Goal: Information Seeking & Learning: Check status

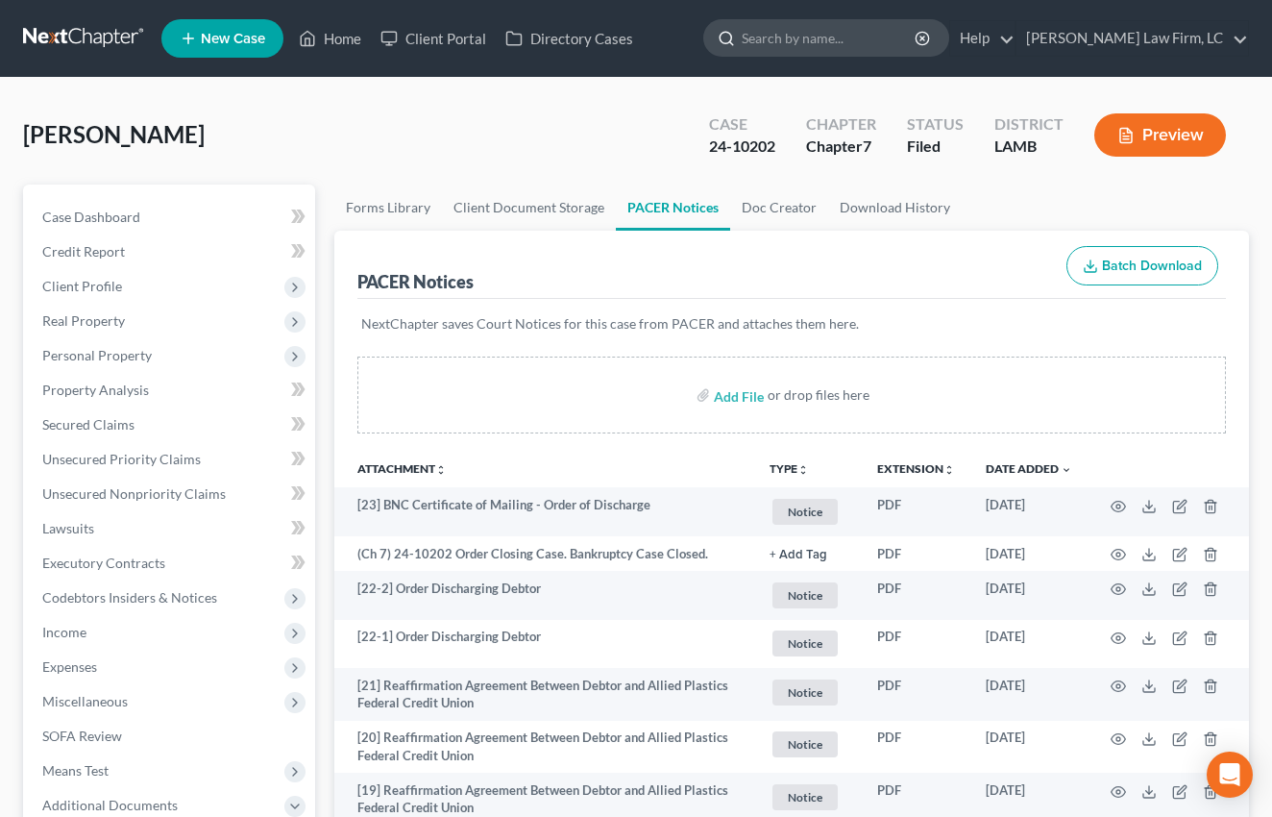
click at [845, 33] on input "search" at bounding box center [830, 38] width 176 height 36
click at [332, 27] on link "Home" at bounding box center [330, 38] width 82 height 35
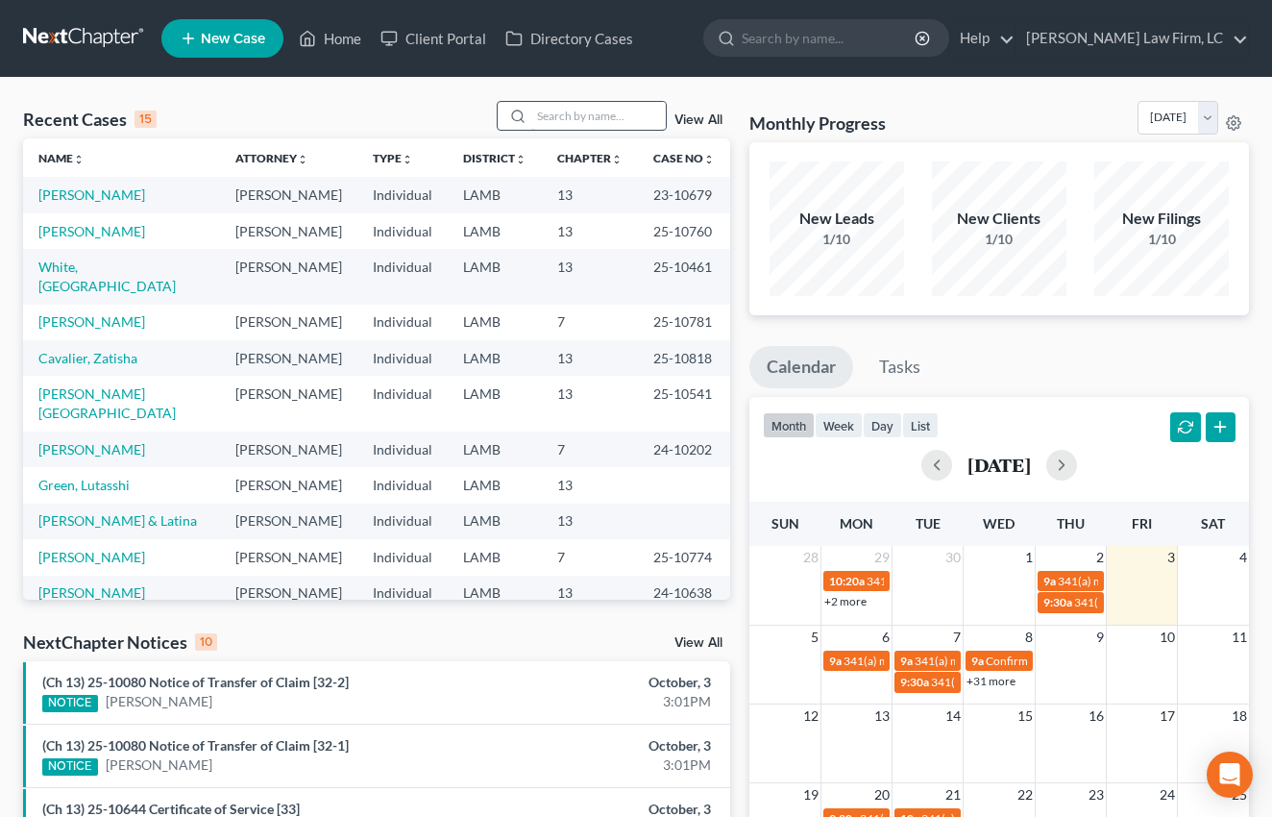
click at [598, 111] on input "search" at bounding box center [598, 116] width 135 height 28
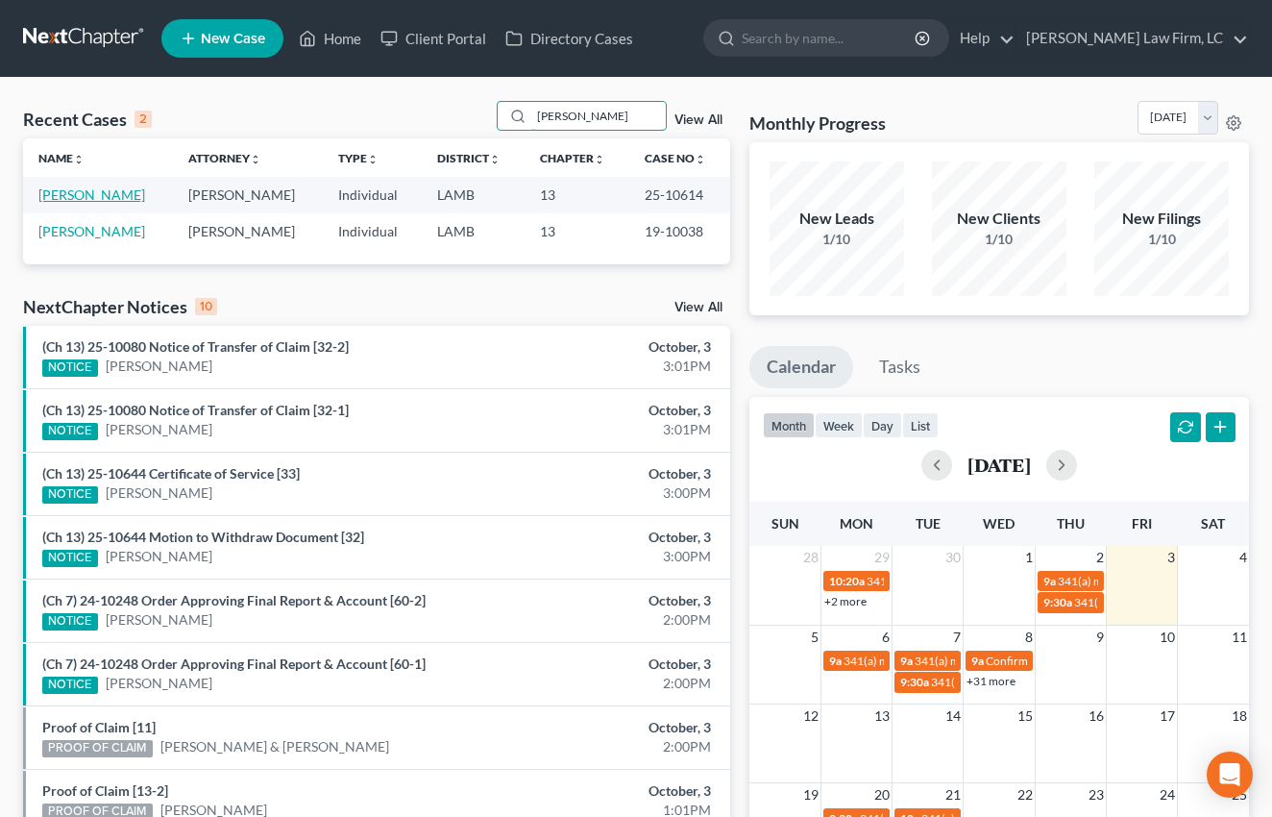
type input "[PERSON_NAME]"
click at [107, 201] on link "[PERSON_NAME]" at bounding box center [91, 194] width 107 height 16
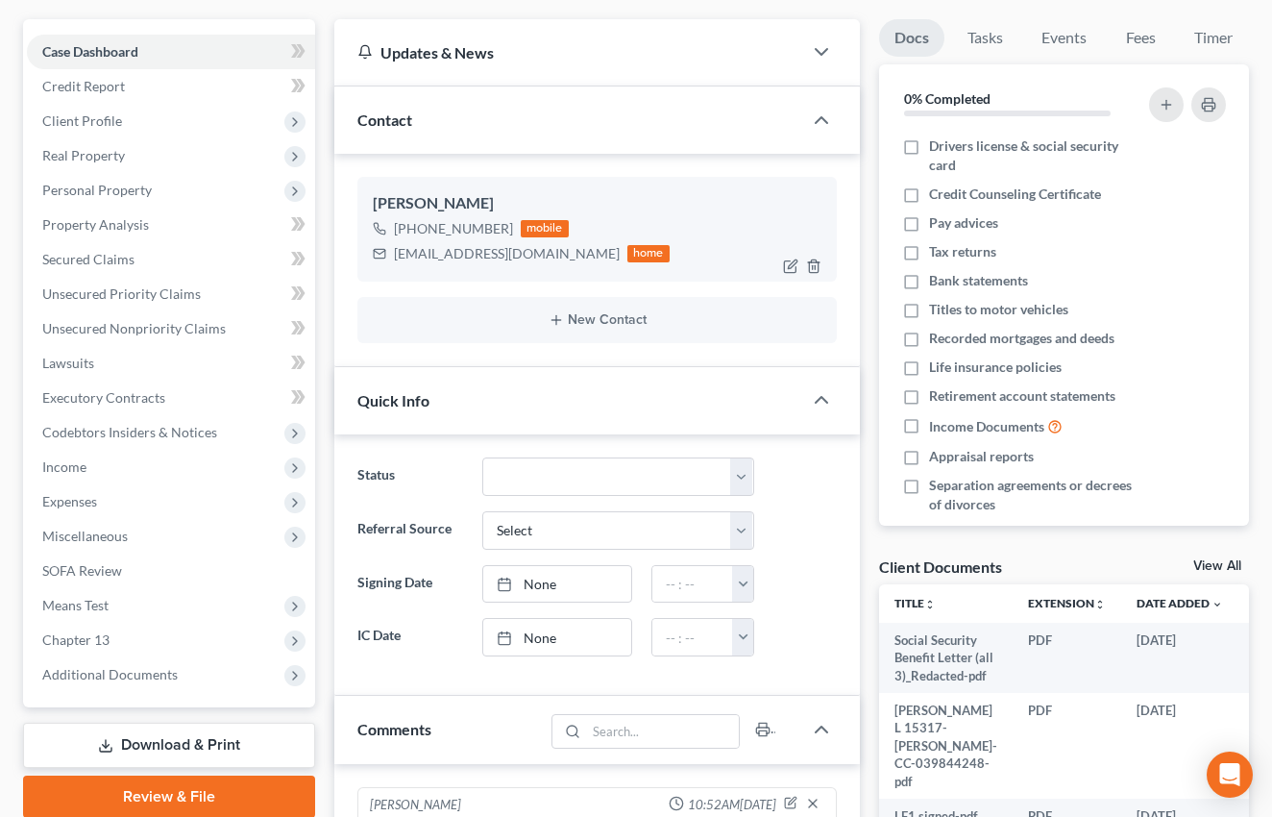
scroll to position [333, 0]
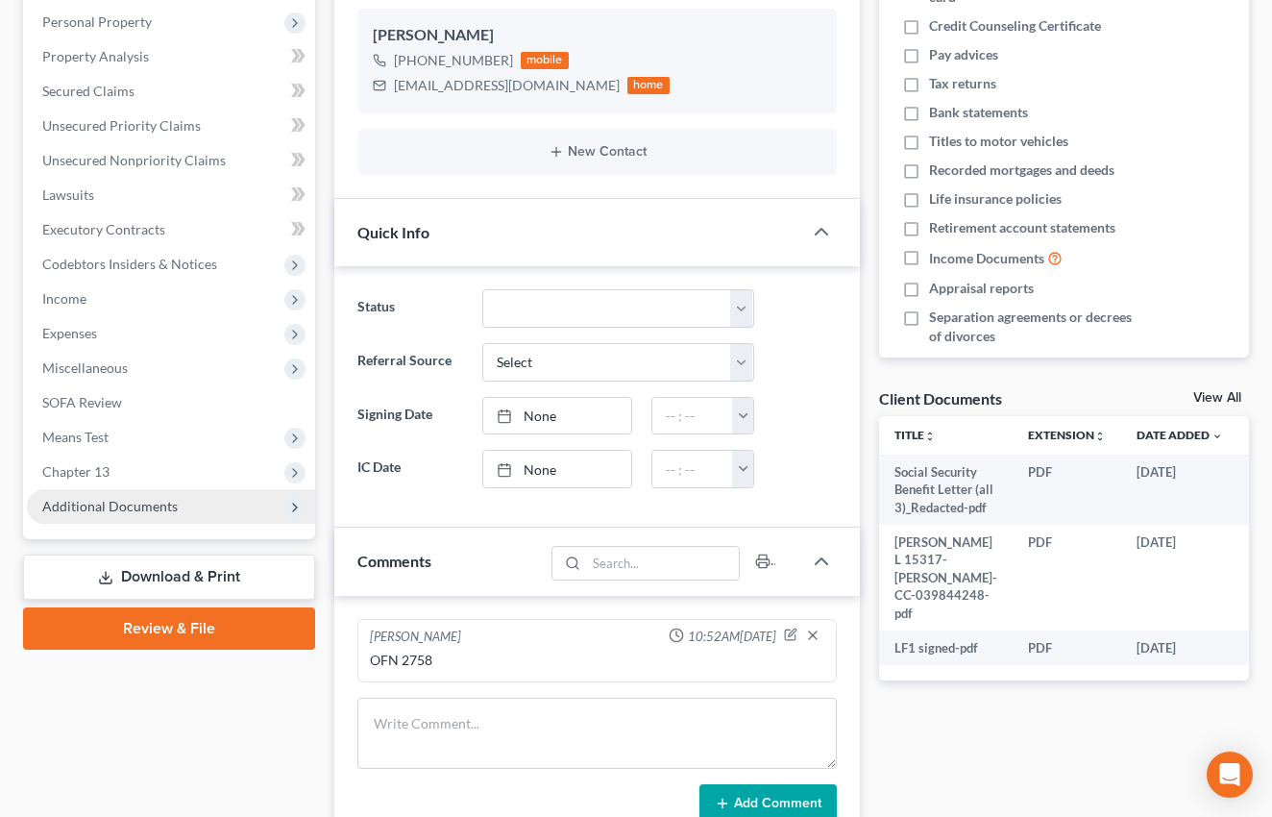
click at [143, 498] on span "Additional Documents" at bounding box center [109, 506] width 135 height 16
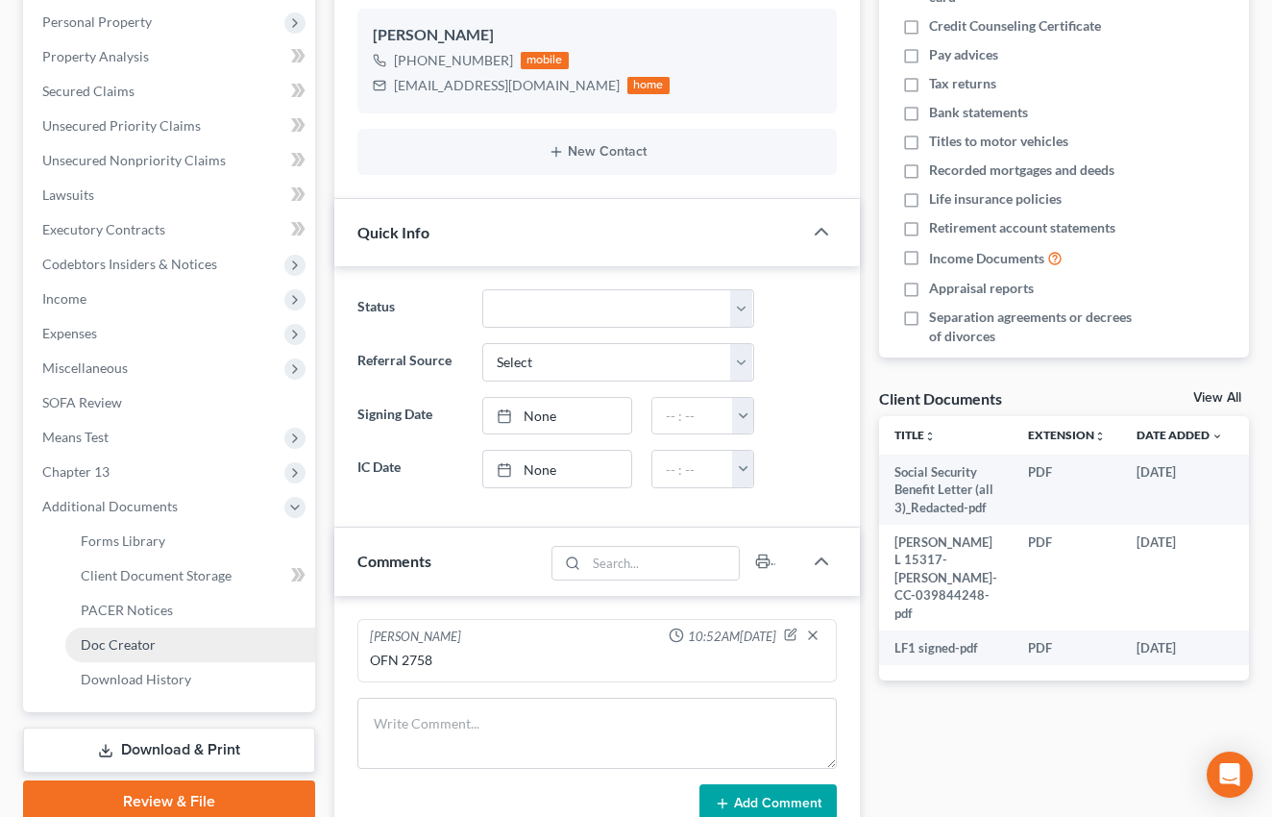
click at [146, 648] on span "Doc Creator" at bounding box center [118, 644] width 75 height 16
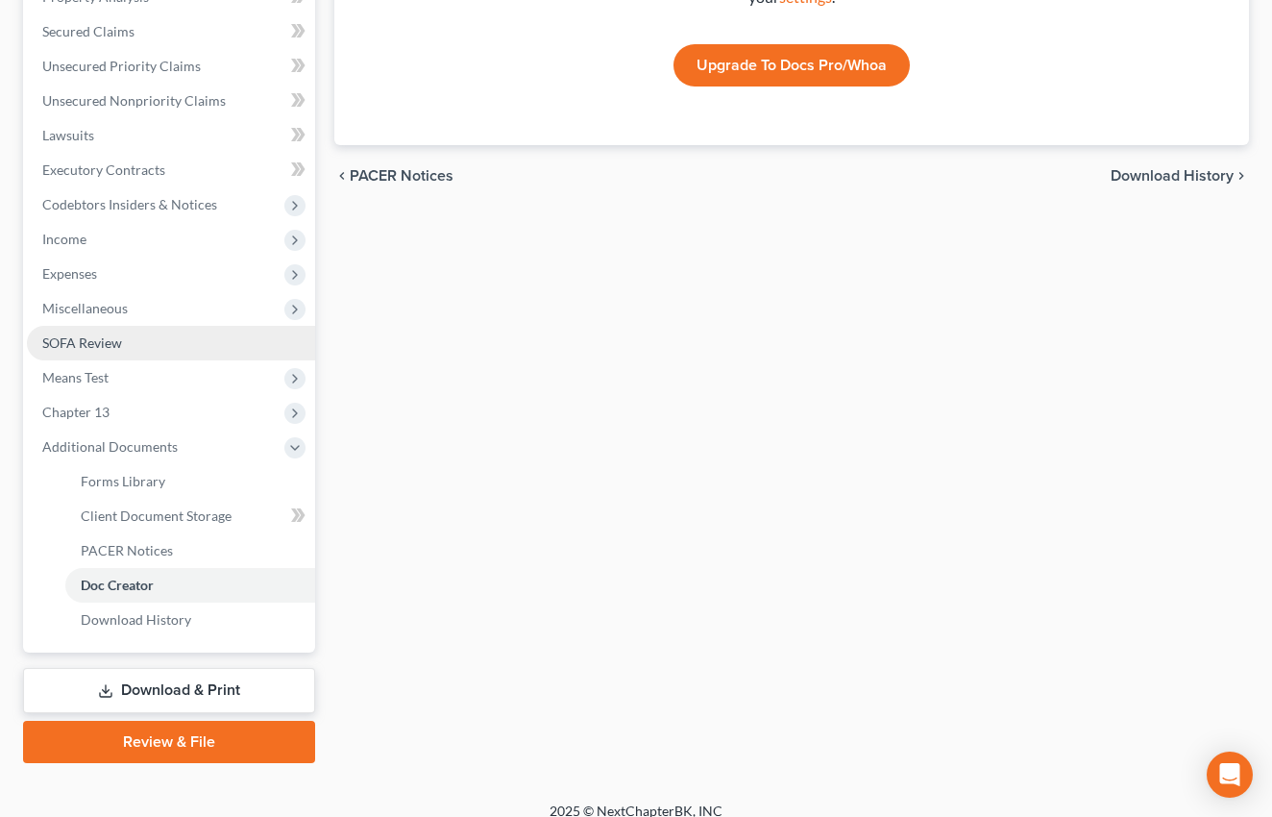
scroll to position [410, 0]
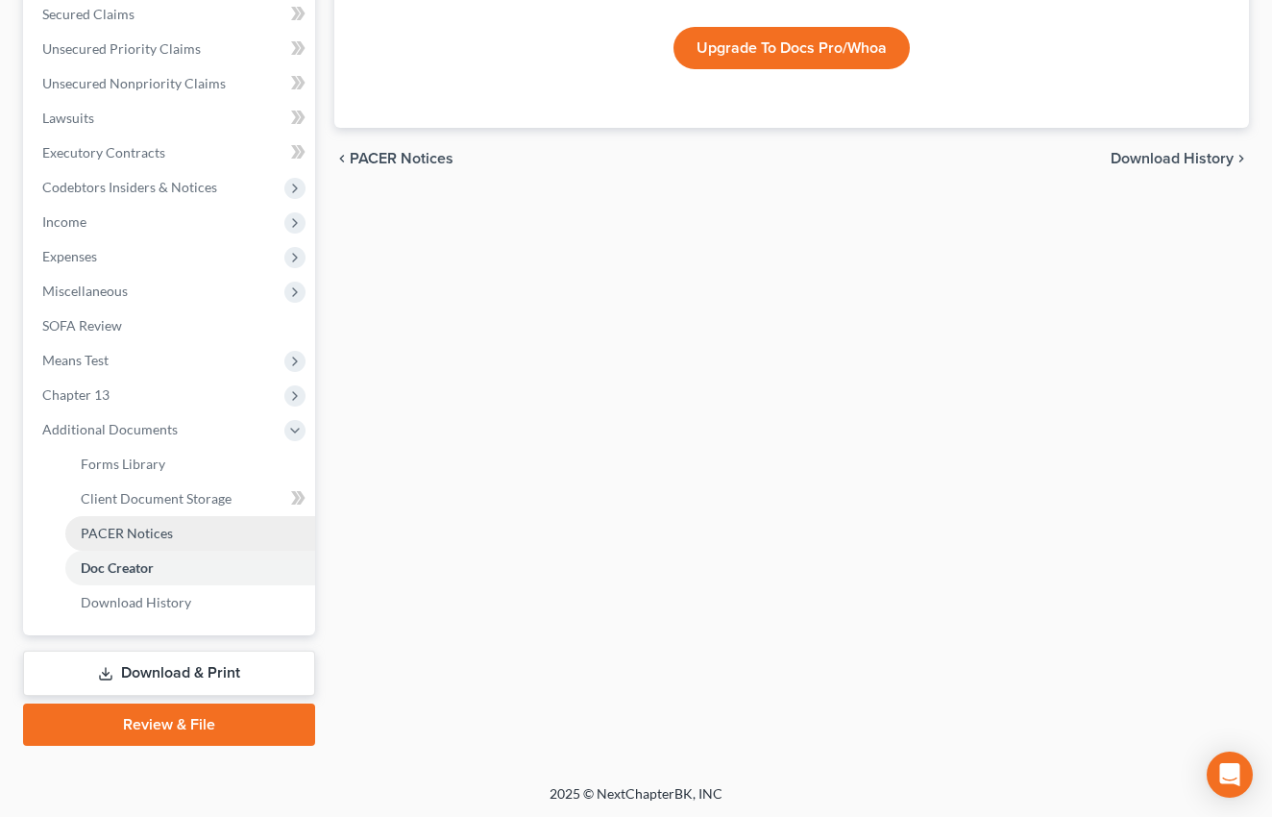
click at [137, 528] on span "PACER Notices" at bounding box center [127, 533] width 92 height 16
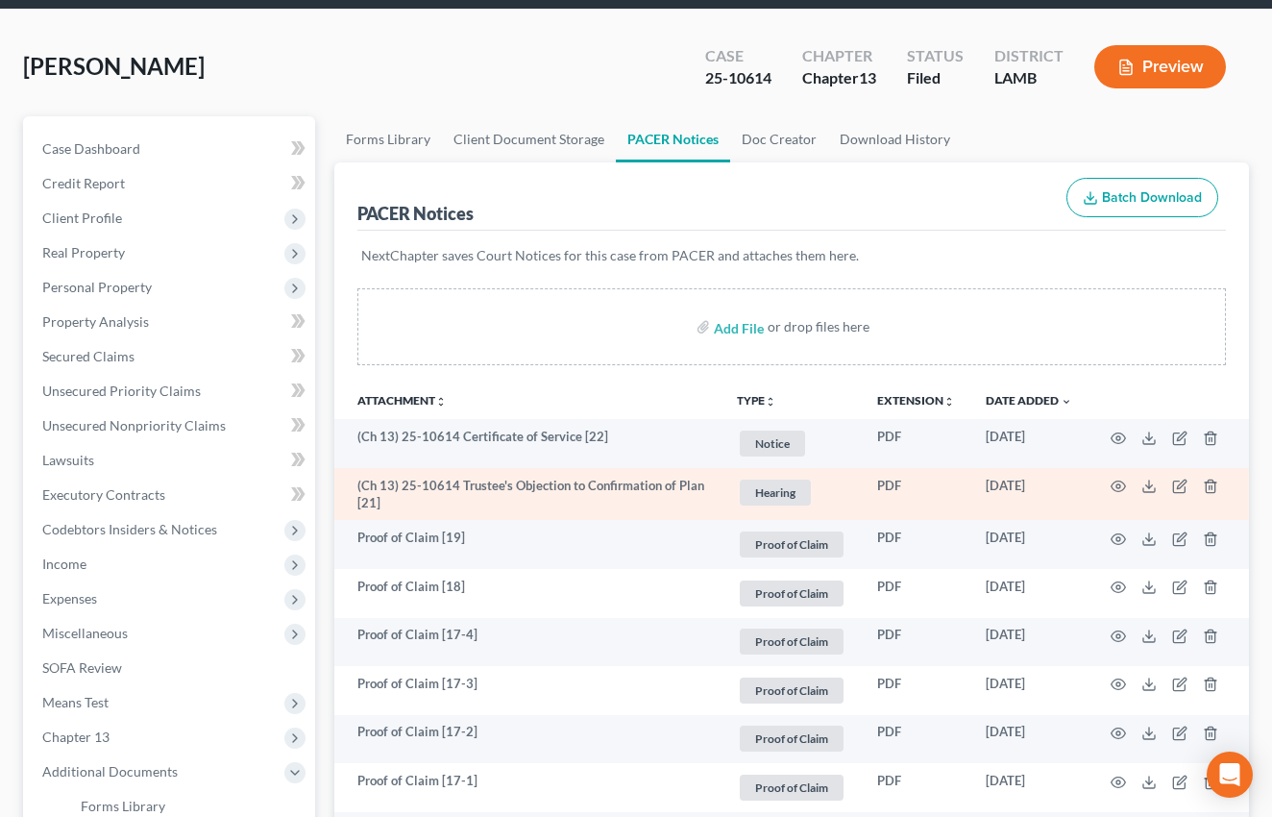
scroll to position [74, 0]
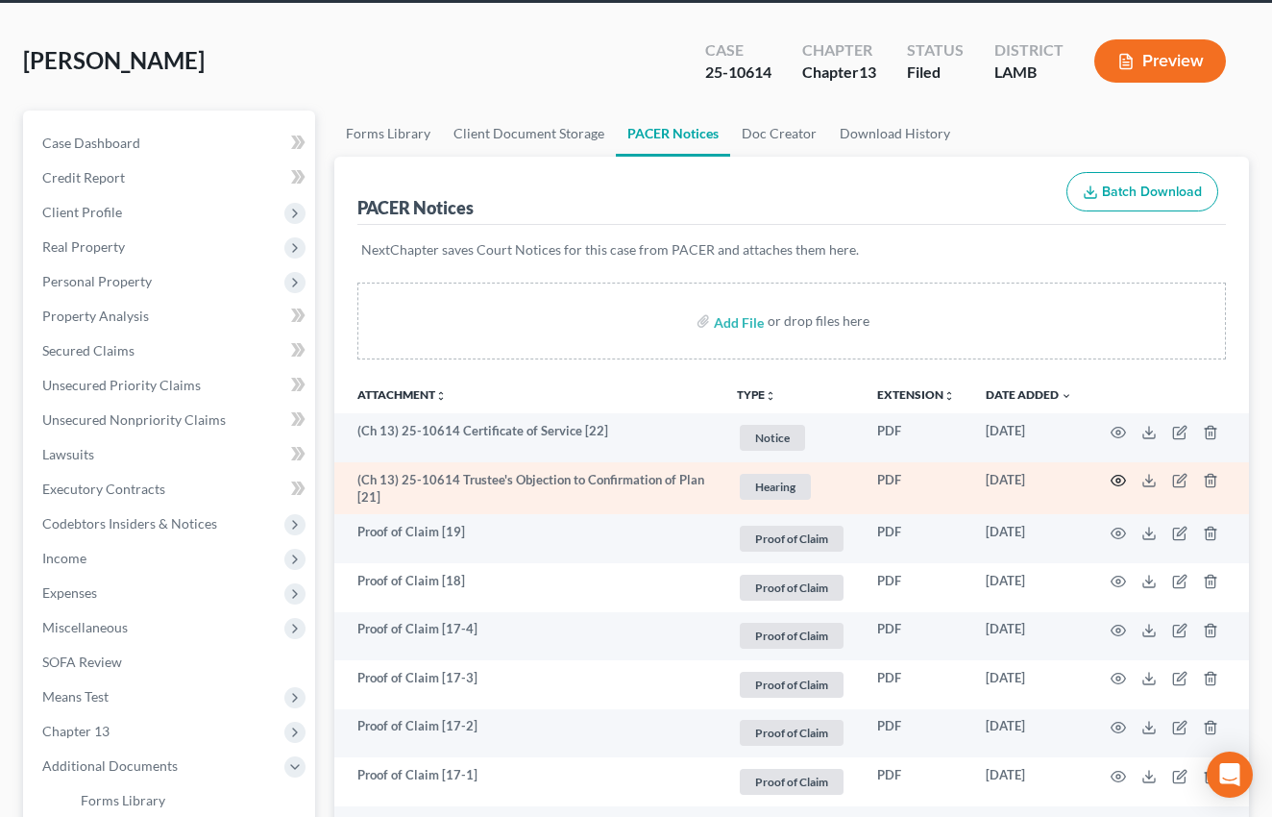
click at [1115, 483] on icon "button" at bounding box center [1118, 480] width 15 height 15
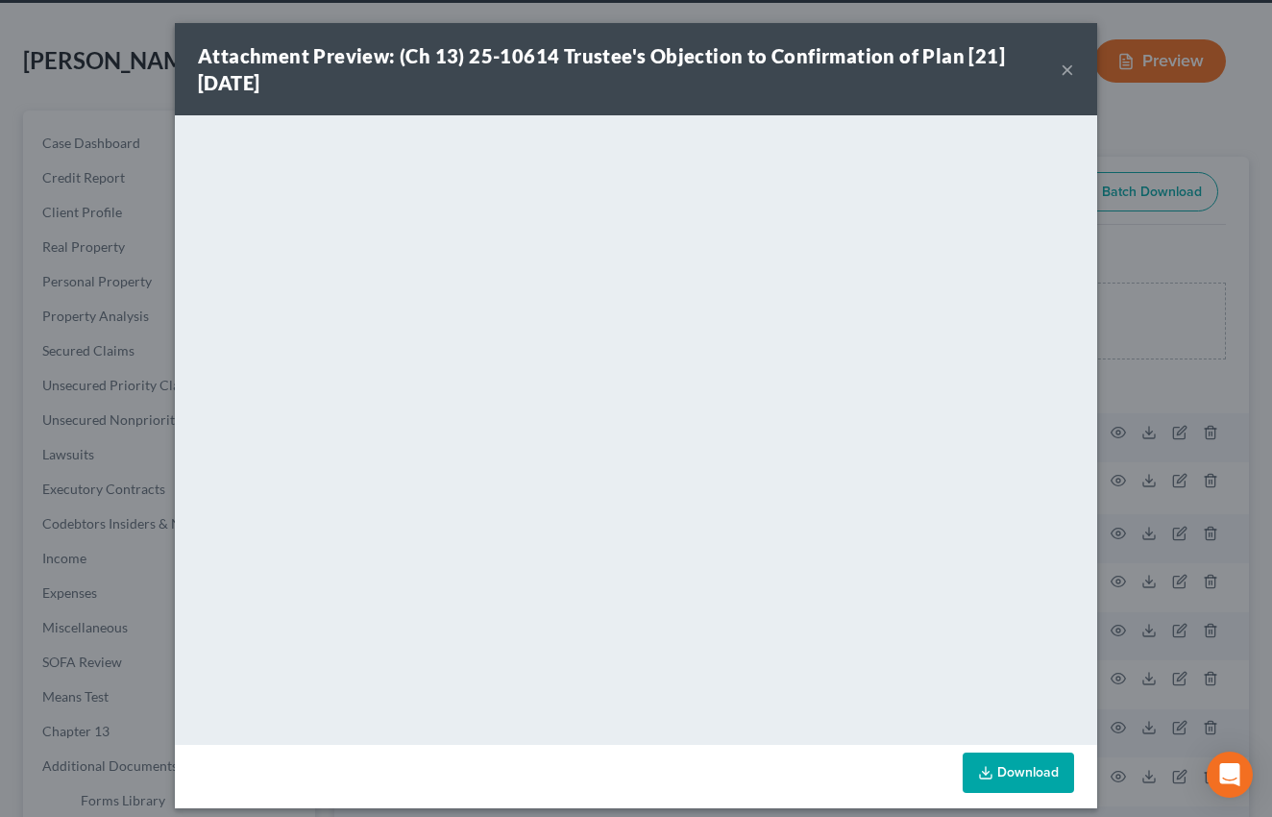
scroll to position [14, 0]
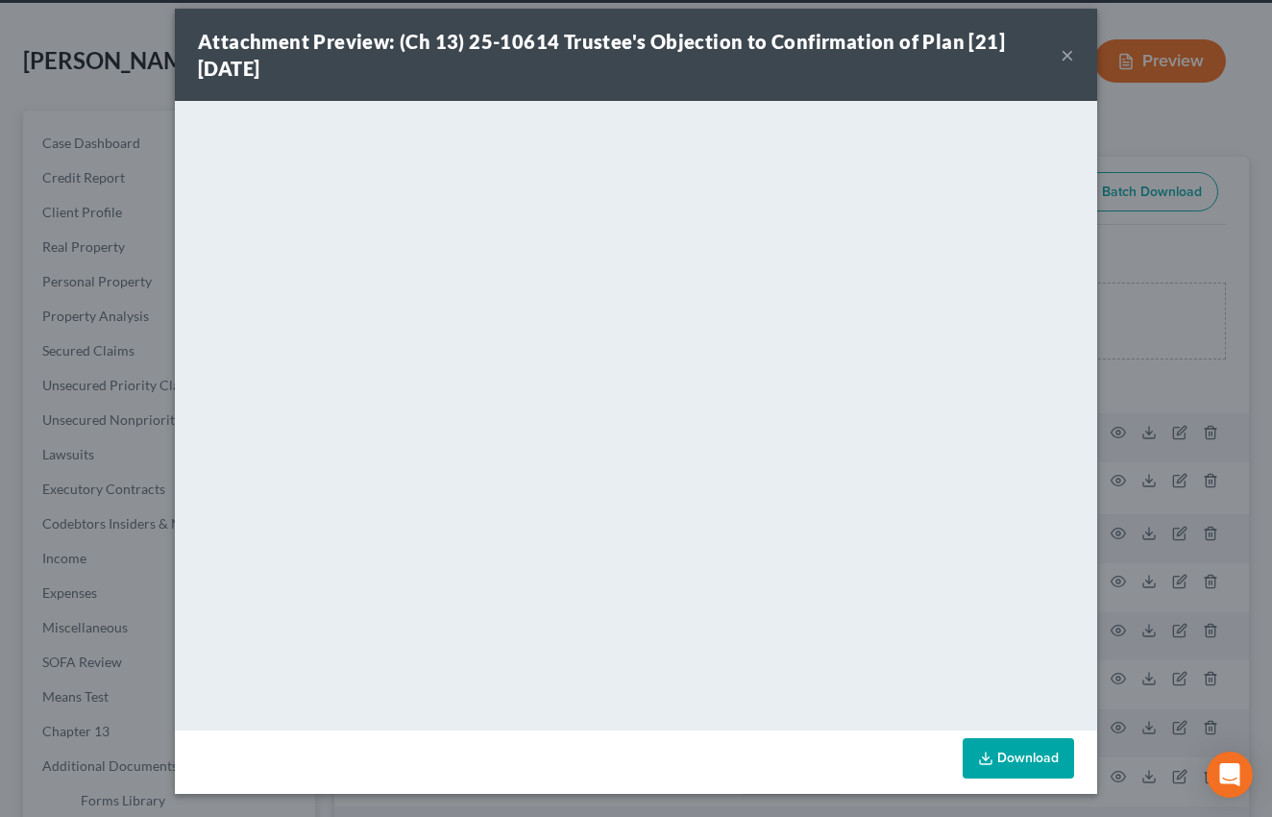
click at [1071, 72] on div "Attachment Preview: (Ch 13) 25-10614 Trustee's Objection to Confirmation of Pla…" at bounding box center [636, 55] width 922 height 92
click at [1063, 64] on button "×" at bounding box center [1067, 54] width 13 height 23
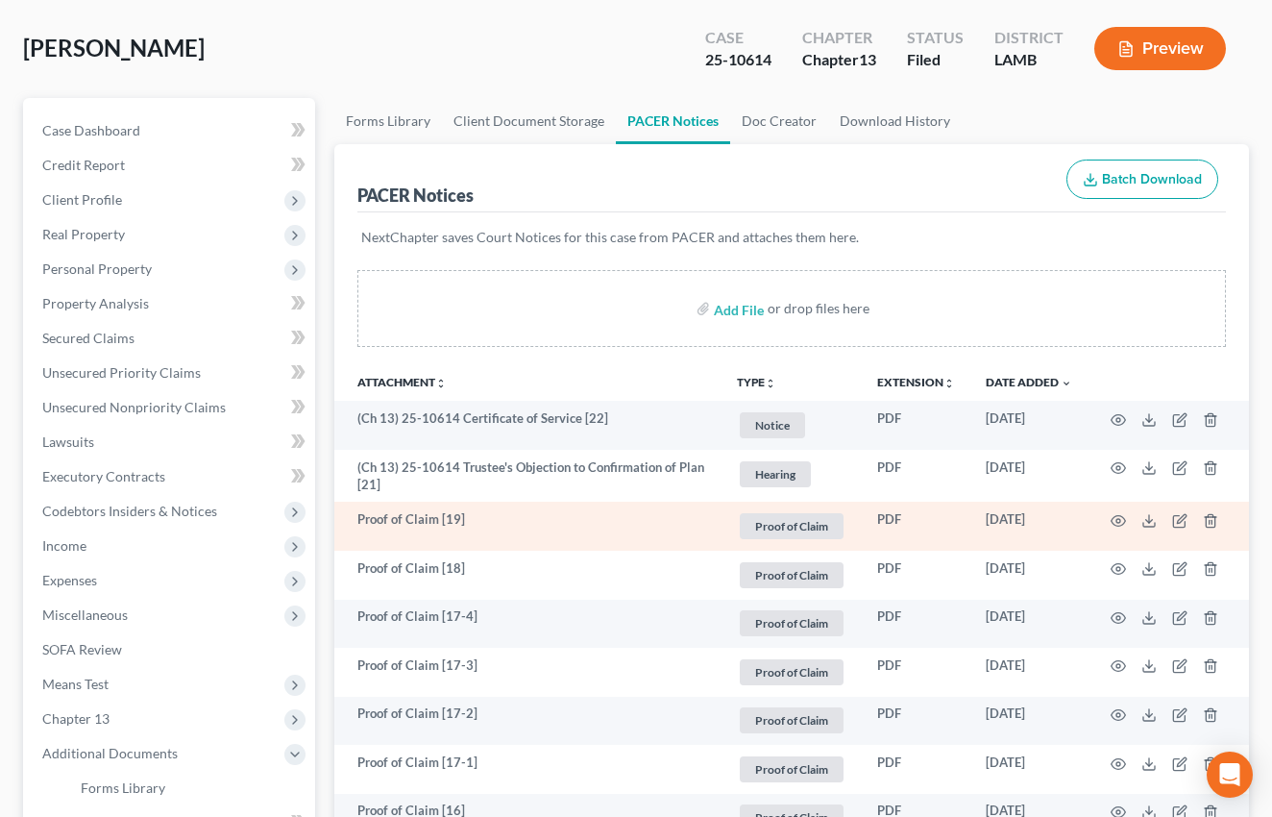
scroll to position [61, 0]
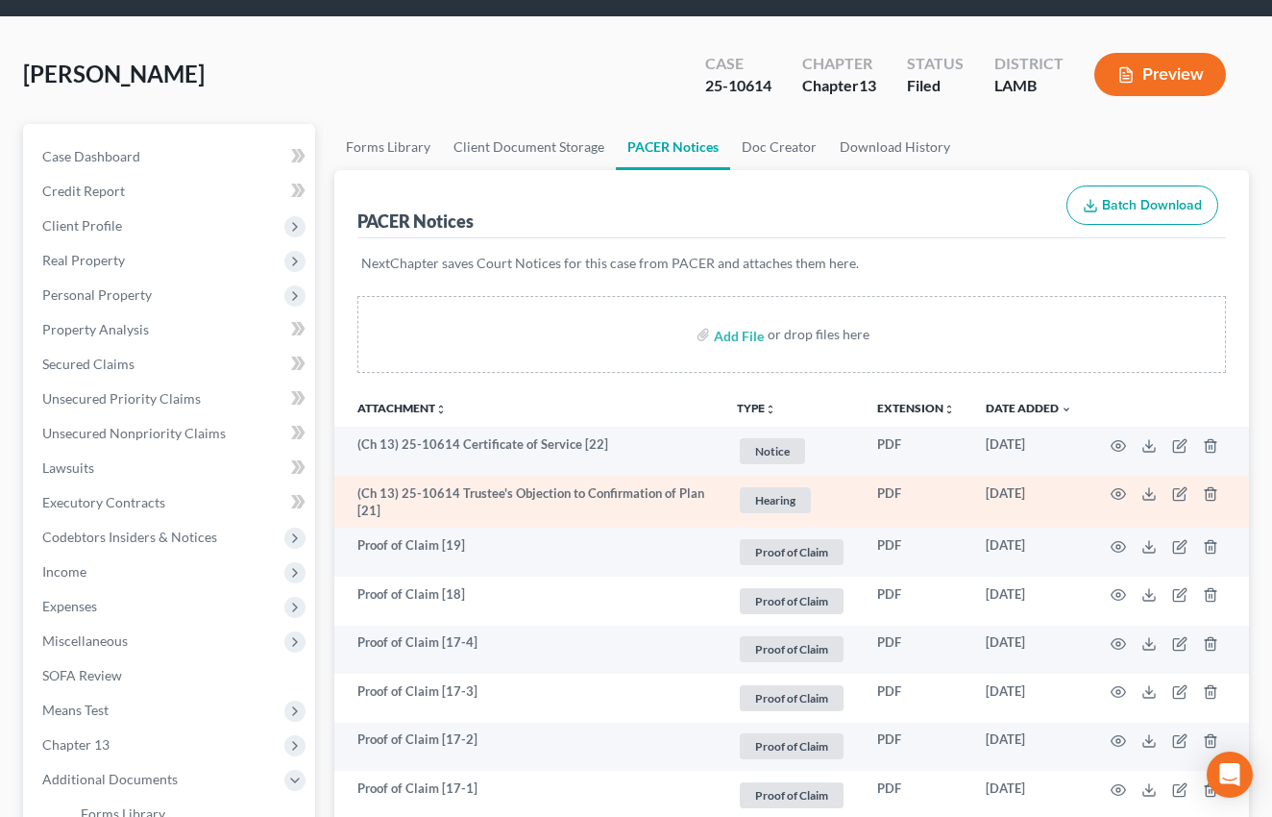
click at [518, 484] on td "(Ch 13) 25-10614 Trustee's Objection to Confirmation of Plan [21]" at bounding box center [527, 502] width 387 height 53
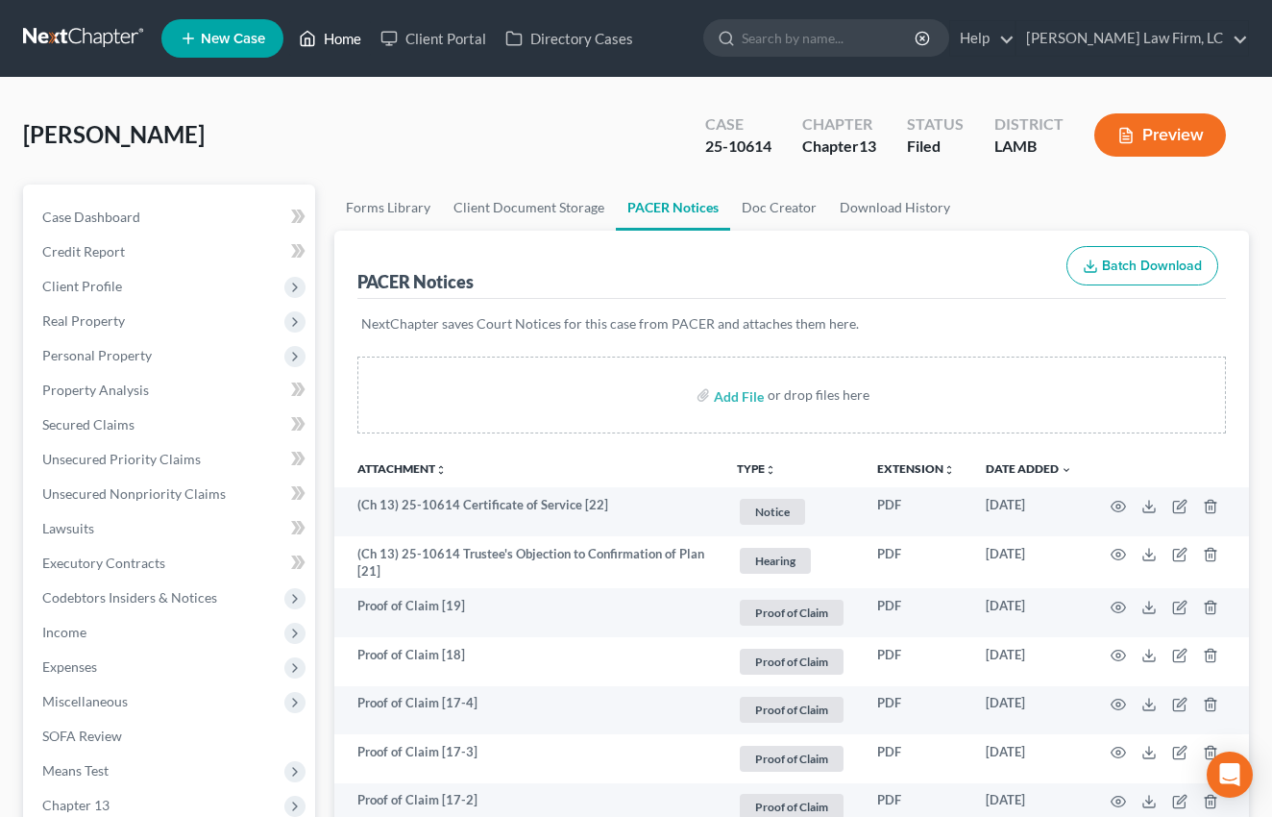
scroll to position [0, 0]
click at [336, 30] on link "Home" at bounding box center [330, 38] width 82 height 35
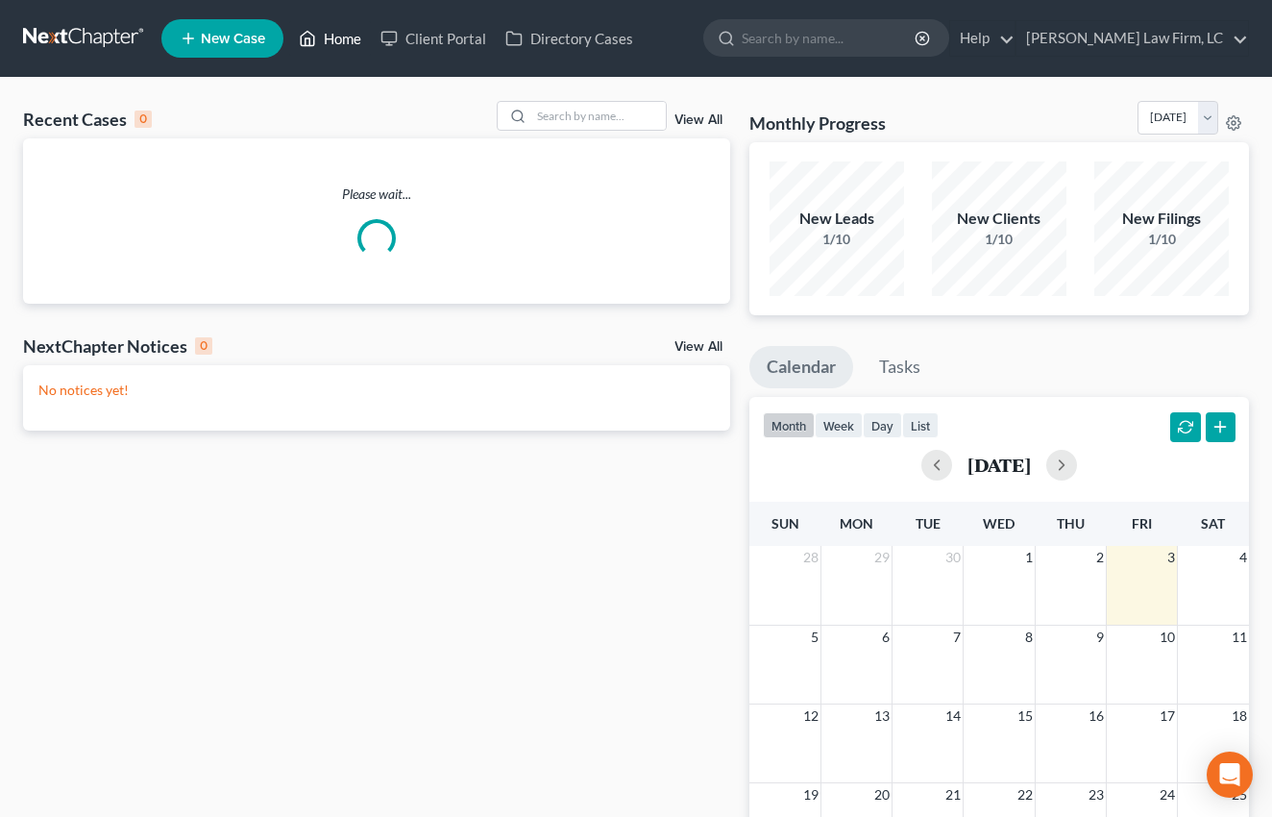
click at [357, 45] on link "Home" at bounding box center [330, 38] width 82 height 35
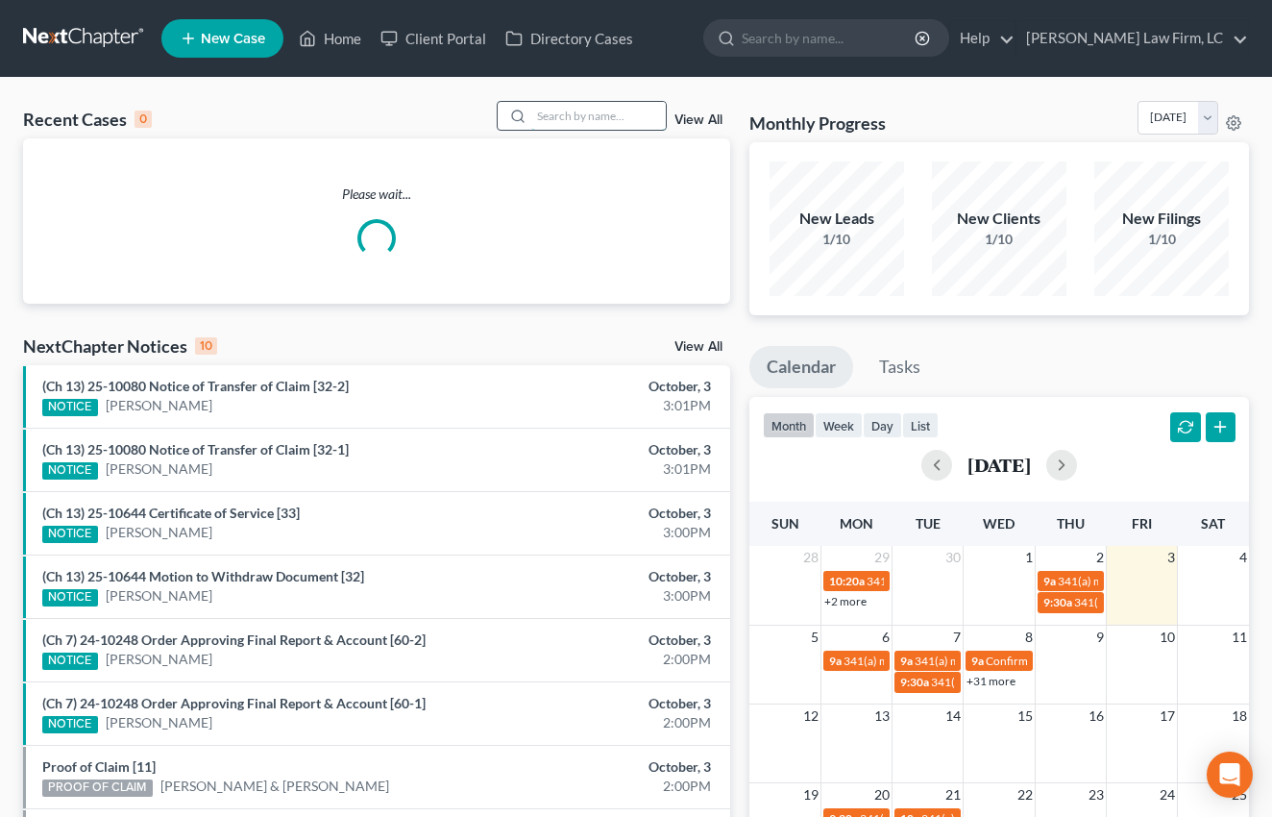
click at [572, 120] on input "search" at bounding box center [598, 116] width 135 height 28
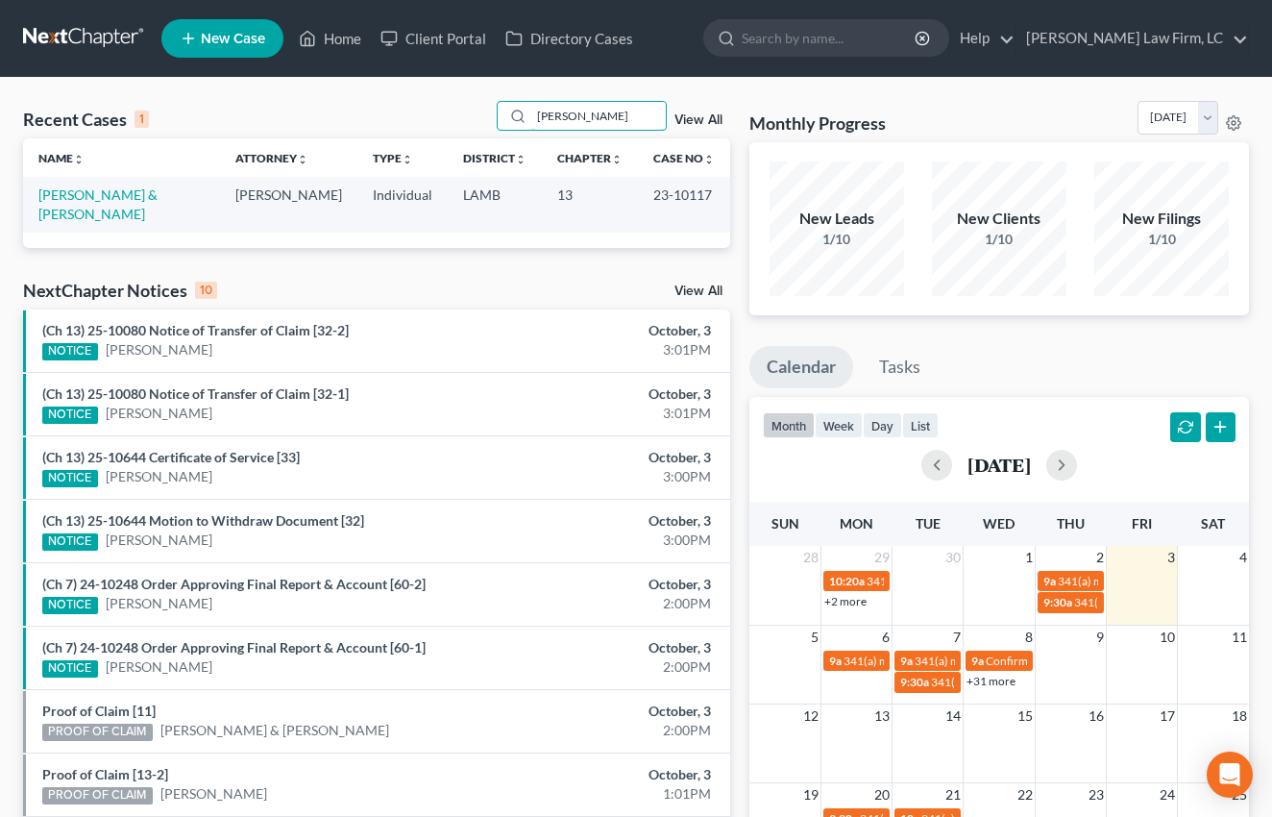
type input "[PERSON_NAME]"
click at [126, 205] on td "[PERSON_NAME] & [PERSON_NAME]" at bounding box center [121, 204] width 197 height 55
click at [126, 202] on link "[PERSON_NAME] & [PERSON_NAME]" at bounding box center [97, 204] width 119 height 36
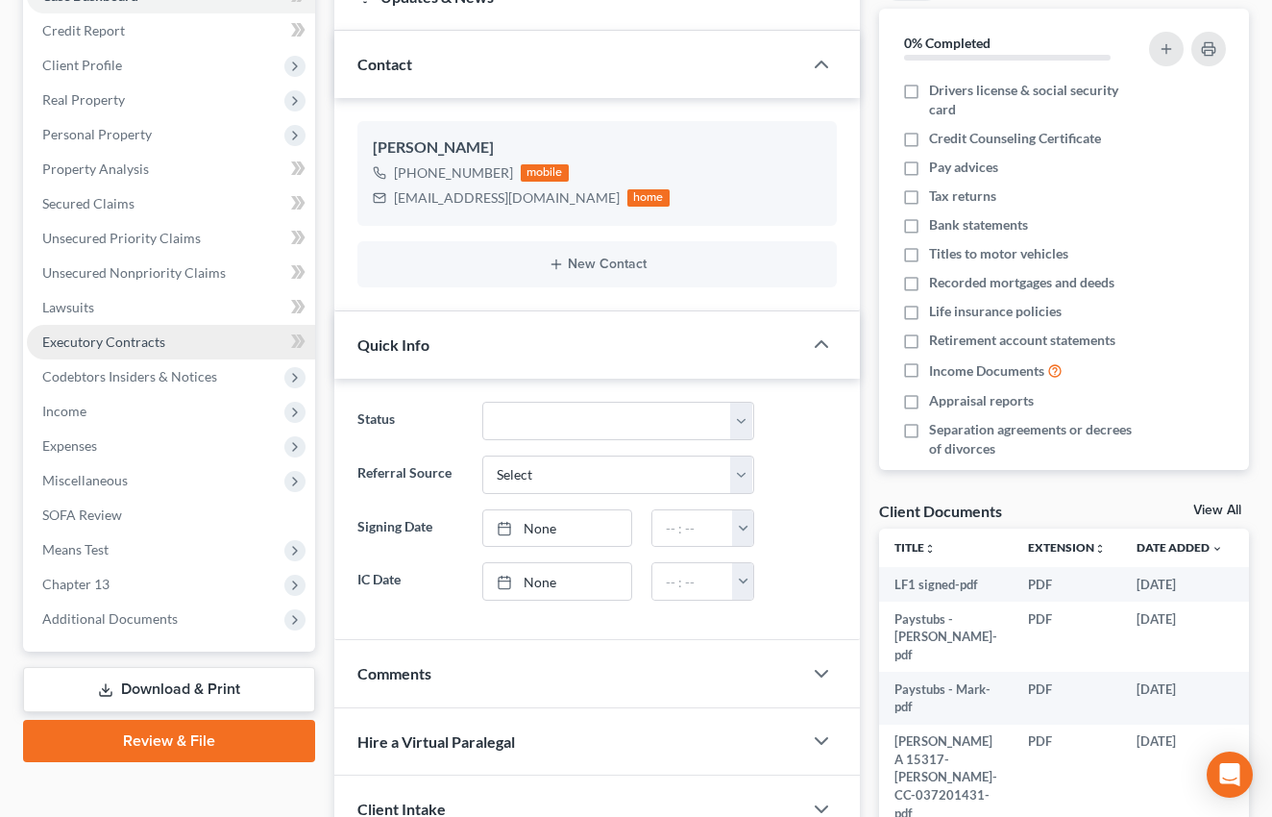
scroll to position [384, 0]
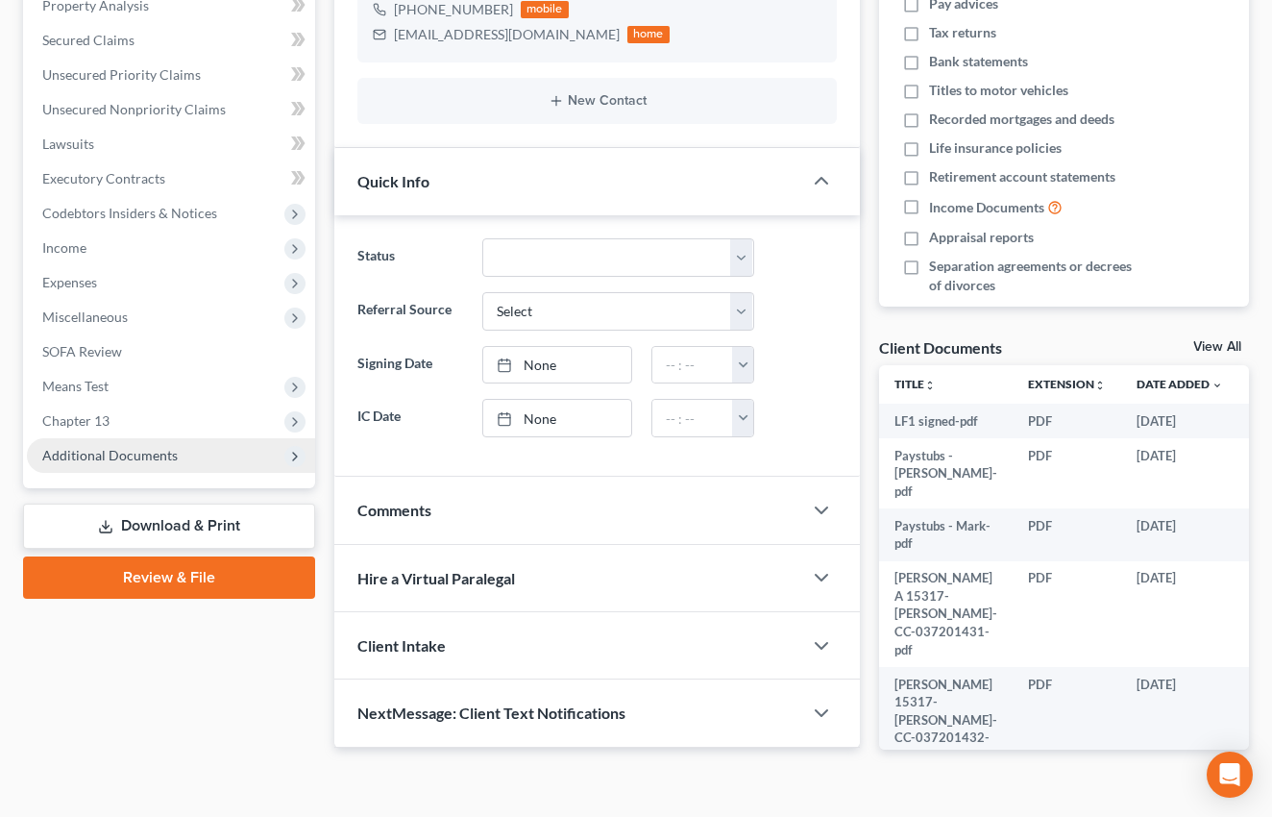
click at [138, 462] on span "Additional Documents" at bounding box center [109, 455] width 135 height 16
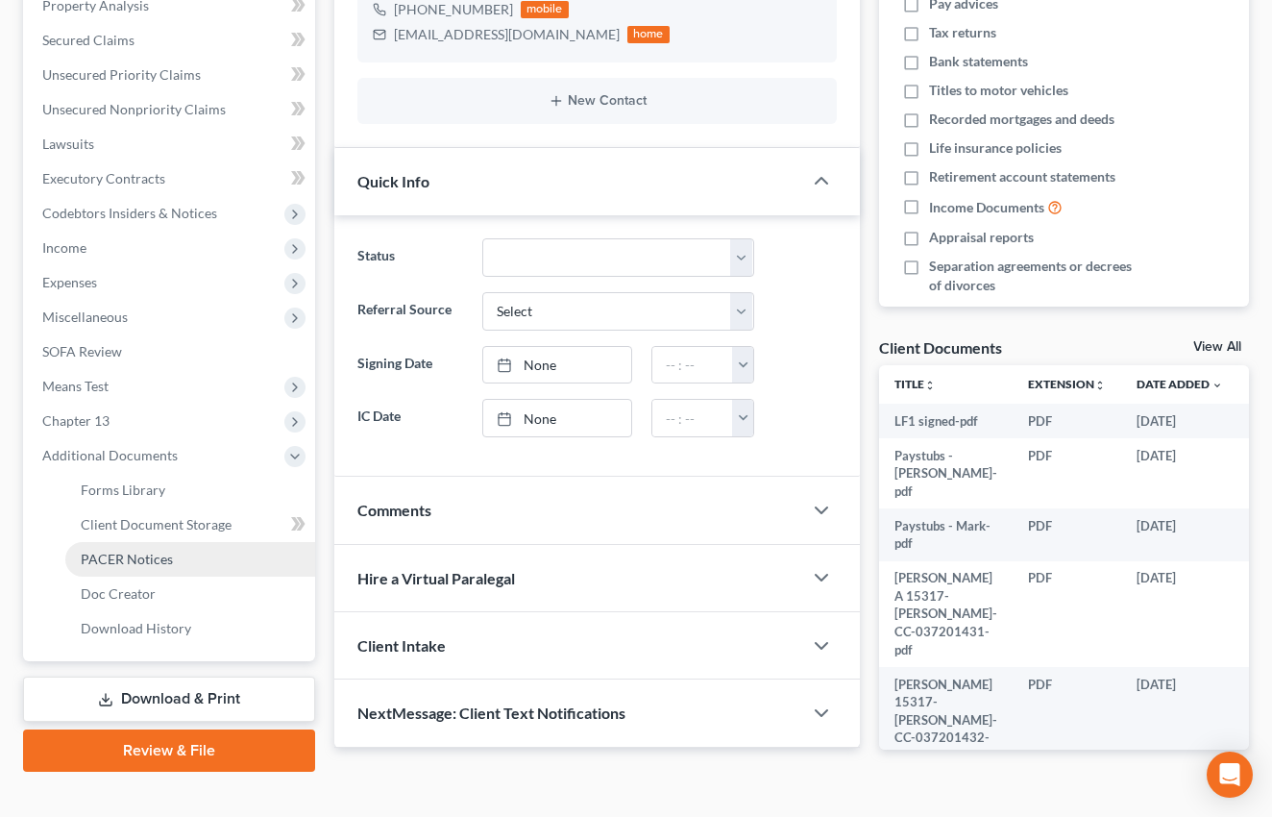
click at [155, 555] on span "PACER Notices" at bounding box center [127, 559] width 92 height 16
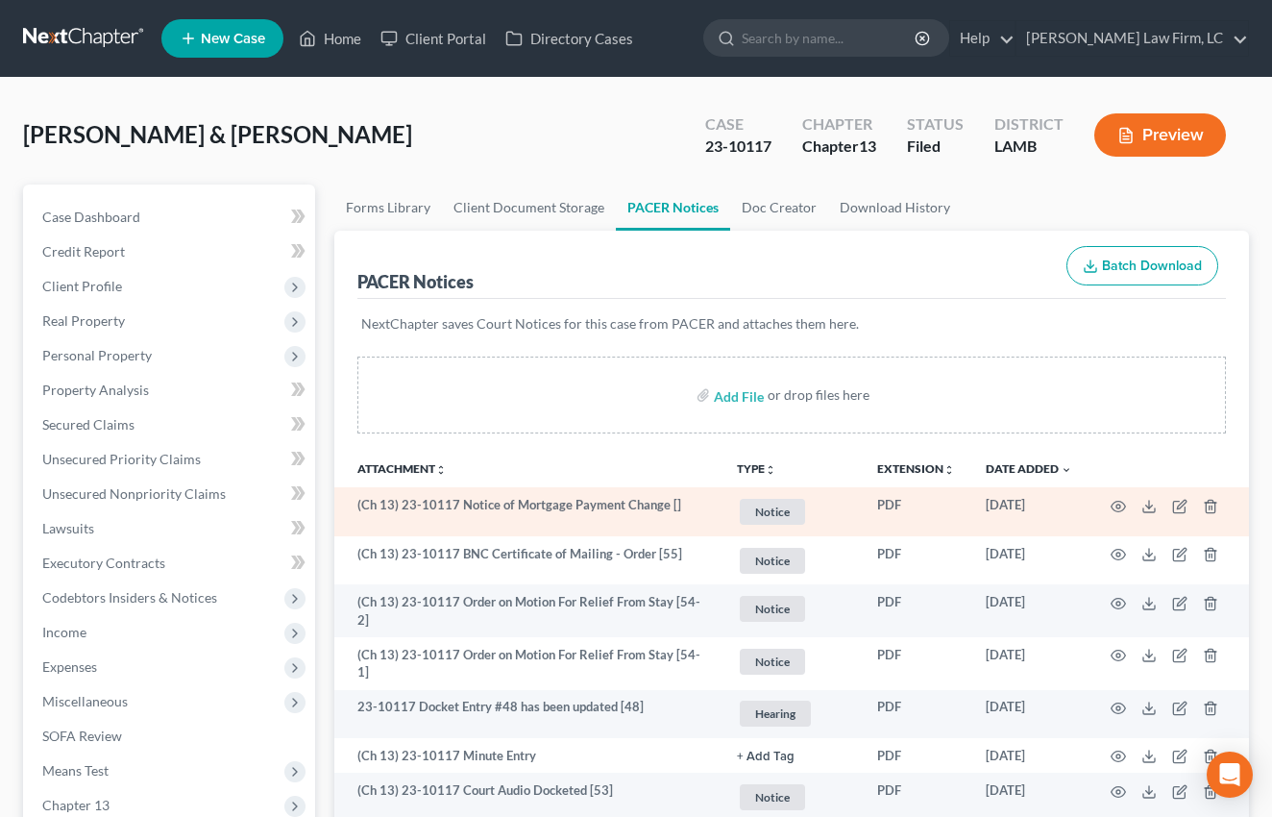
scroll to position [24, 0]
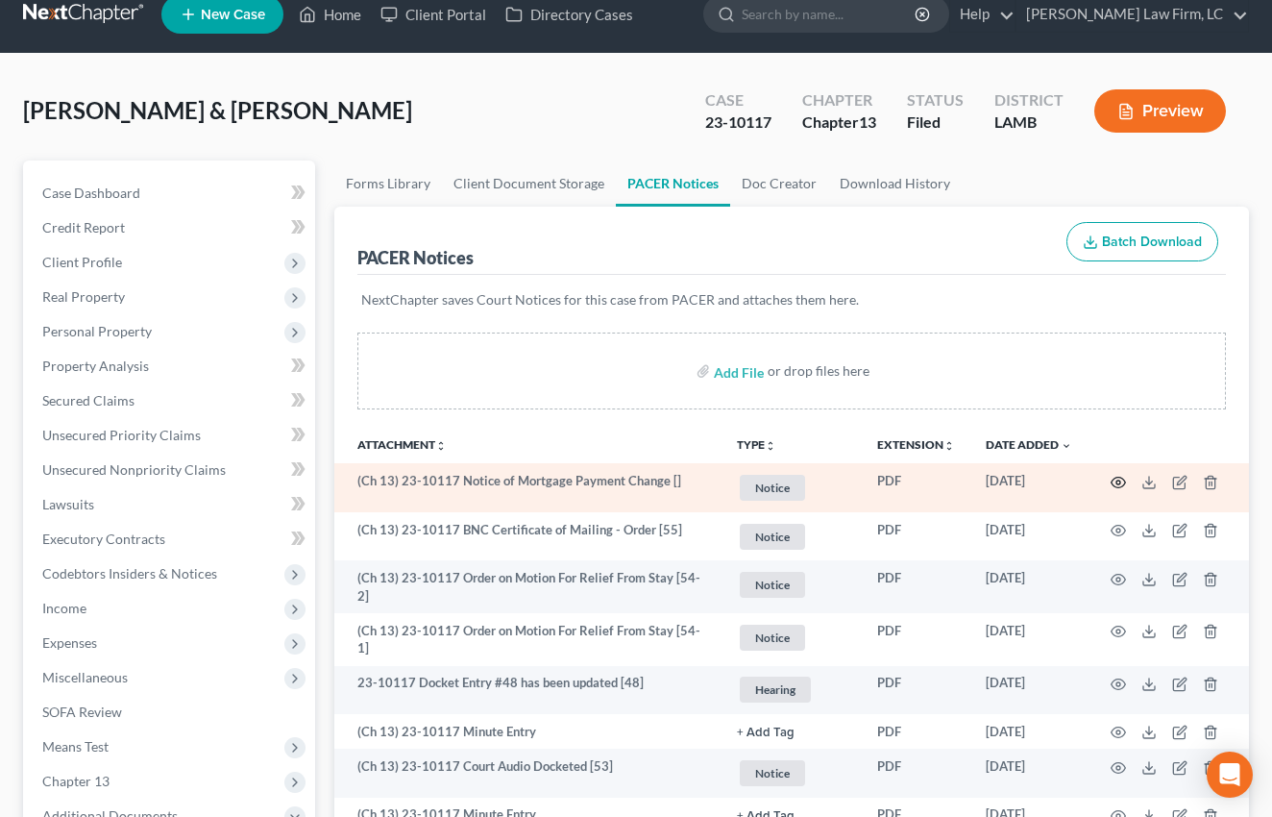
click at [1124, 486] on icon "button" at bounding box center [1118, 482] width 15 height 15
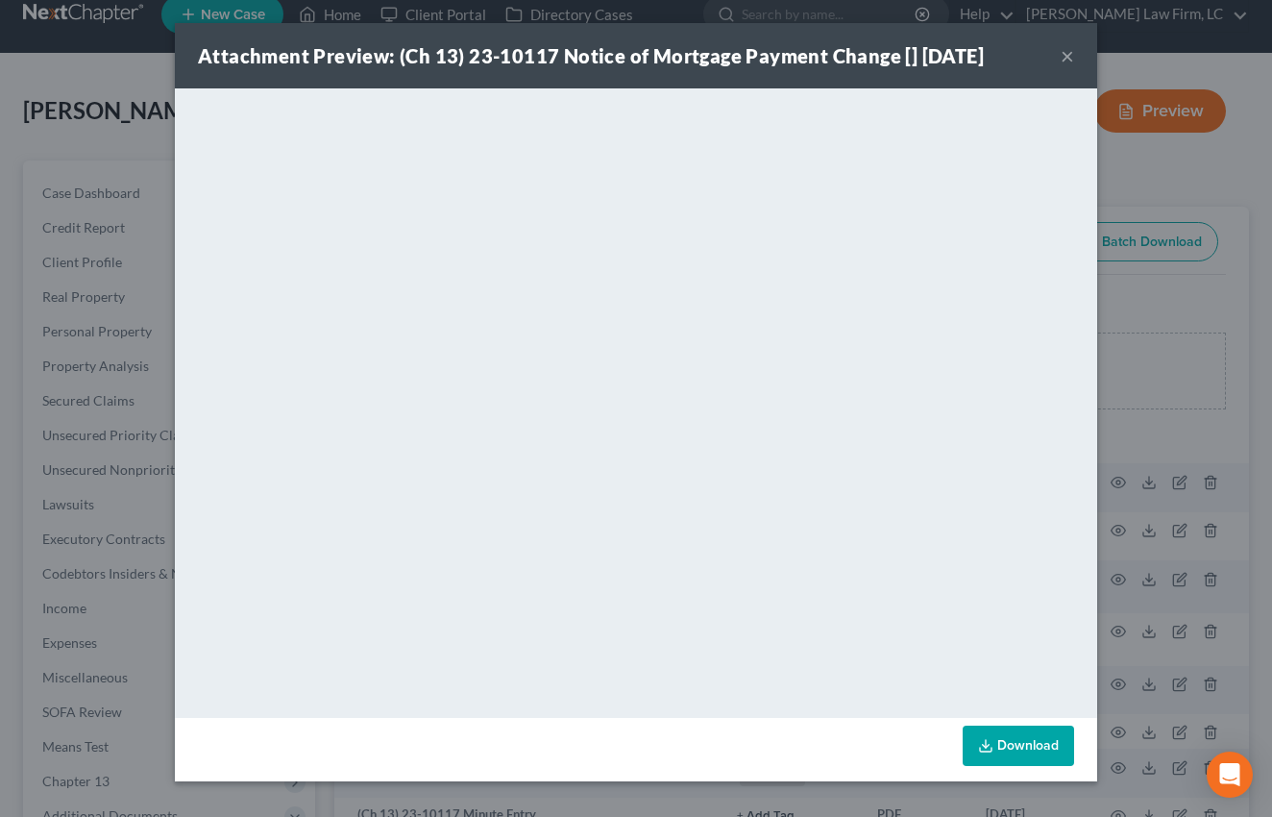
click at [1070, 57] on button "×" at bounding box center [1067, 55] width 13 height 23
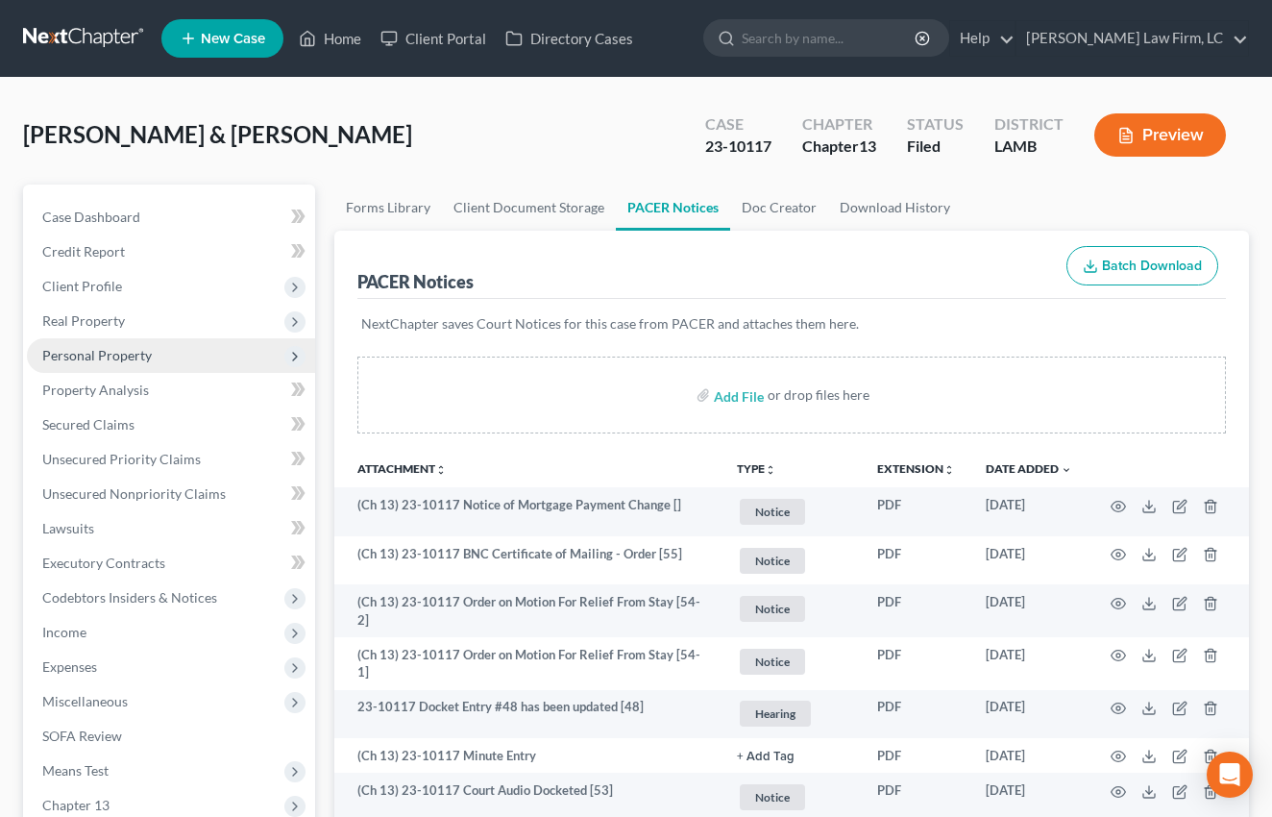
scroll to position [0, 0]
